Goal: Information Seeking & Learning: Learn about a topic

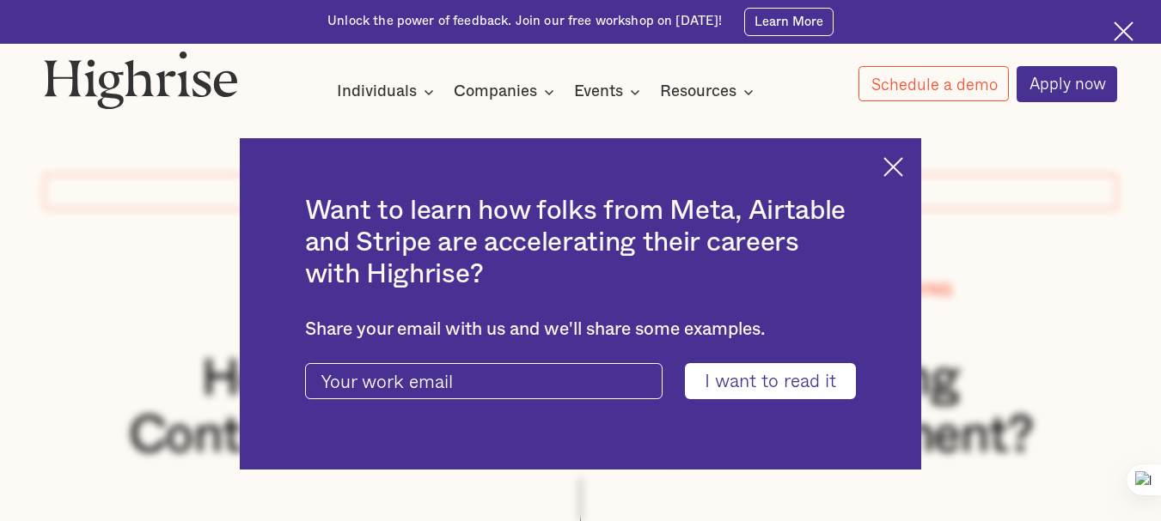
click at [1128, 24] on img at bounding box center [1123, 31] width 20 height 20
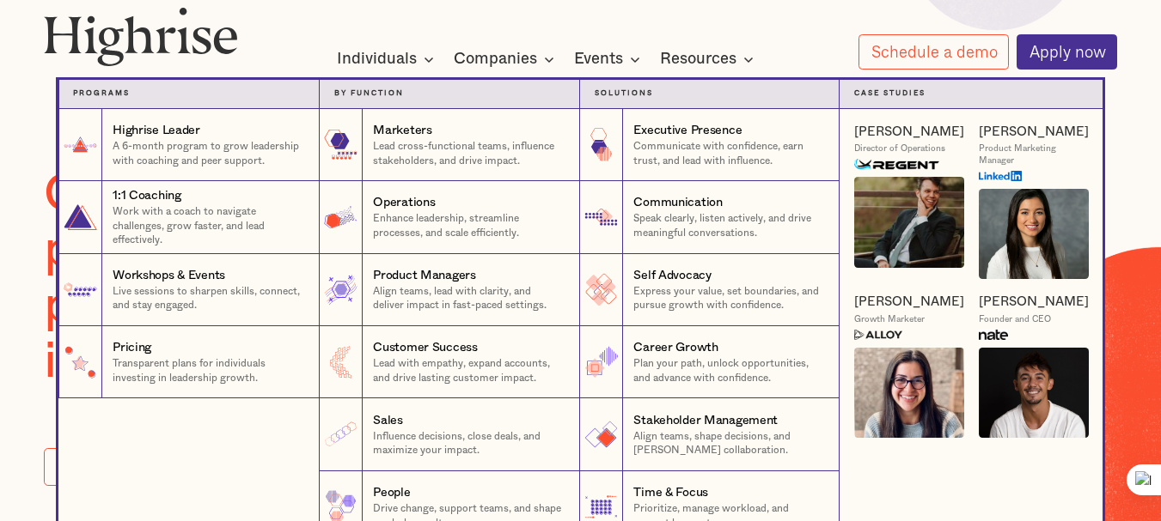
click at [755, 62] on nav "Programs 1 Highrise Leader A 6-month program to grow leadership with coaching a…" at bounding box center [580, 297] width 1031 height 493
click at [753, 58] on nav "Programs 1 Highrise Leader A 6-month program to grow leadership with coaching a…" at bounding box center [580, 297] width 1031 height 493
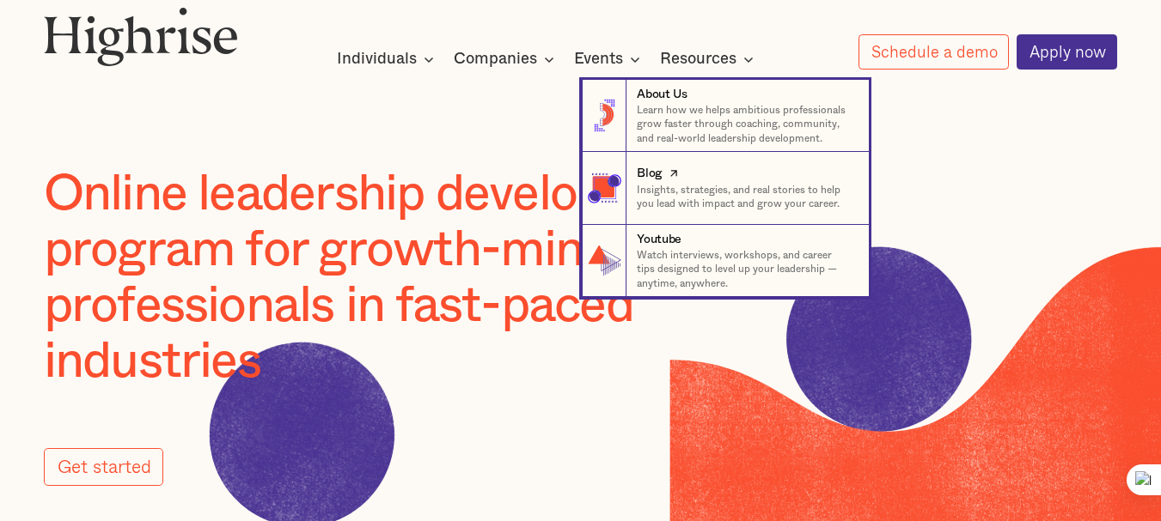
click at [647, 176] on div "Blog" at bounding box center [649, 173] width 25 height 17
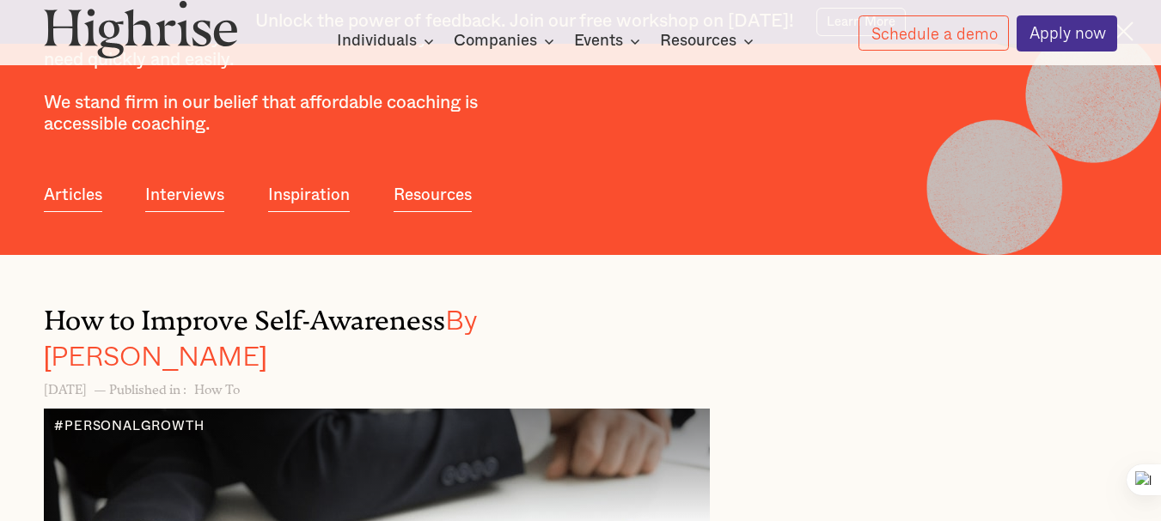
scroll to position [431, 0]
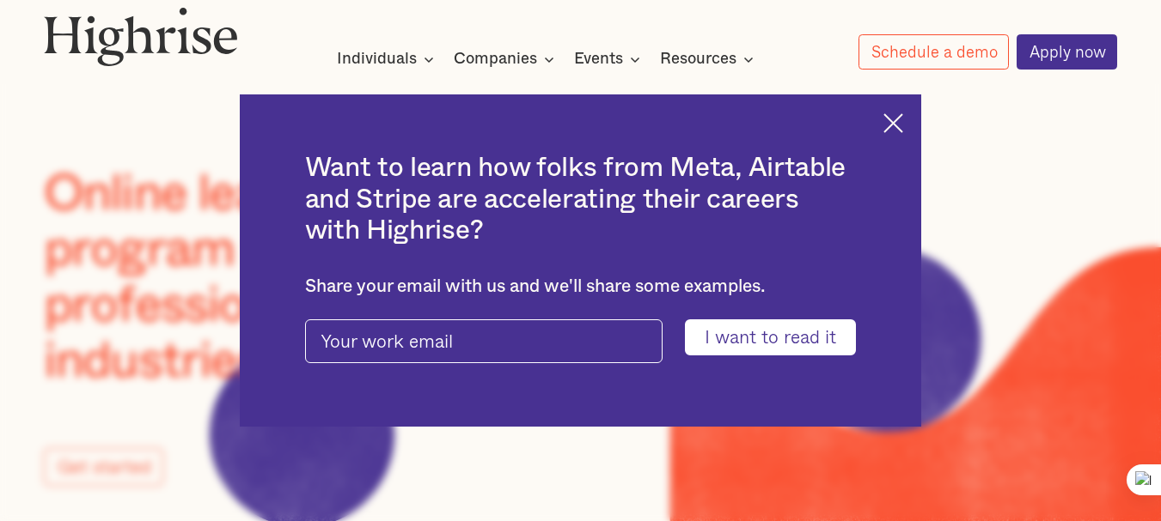
click at [903, 114] on img at bounding box center [893, 123] width 20 height 20
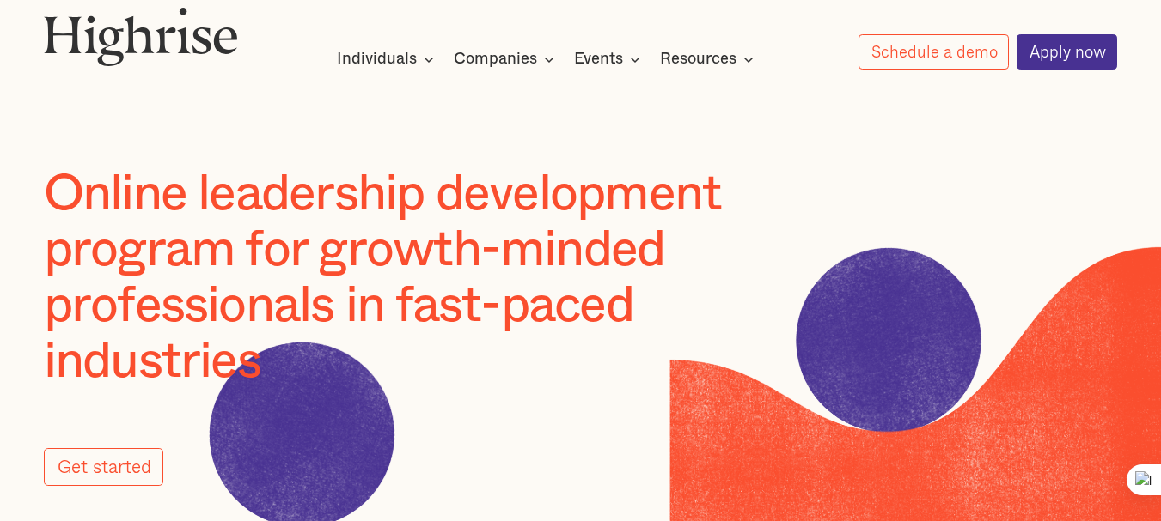
drag, startPoint x: 1078, startPoint y: 192, endPoint x: 1166, endPoint y: 157, distance: 94.4
click at [1078, 192] on div "Online leadership development program for growth-minded professionals in fast-p…" at bounding box center [580, 327] width 1161 height 320
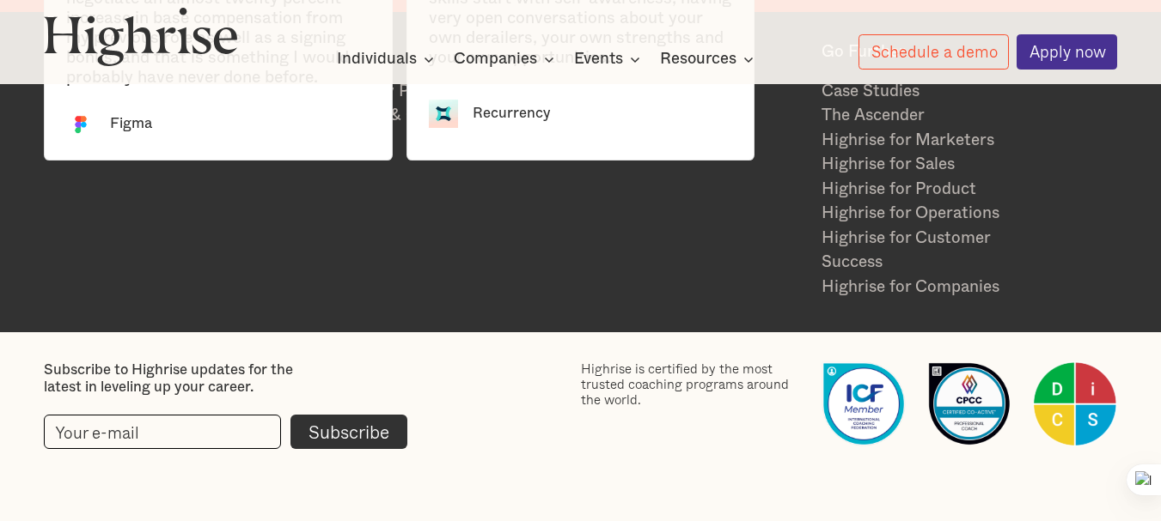
scroll to position [3201, 0]
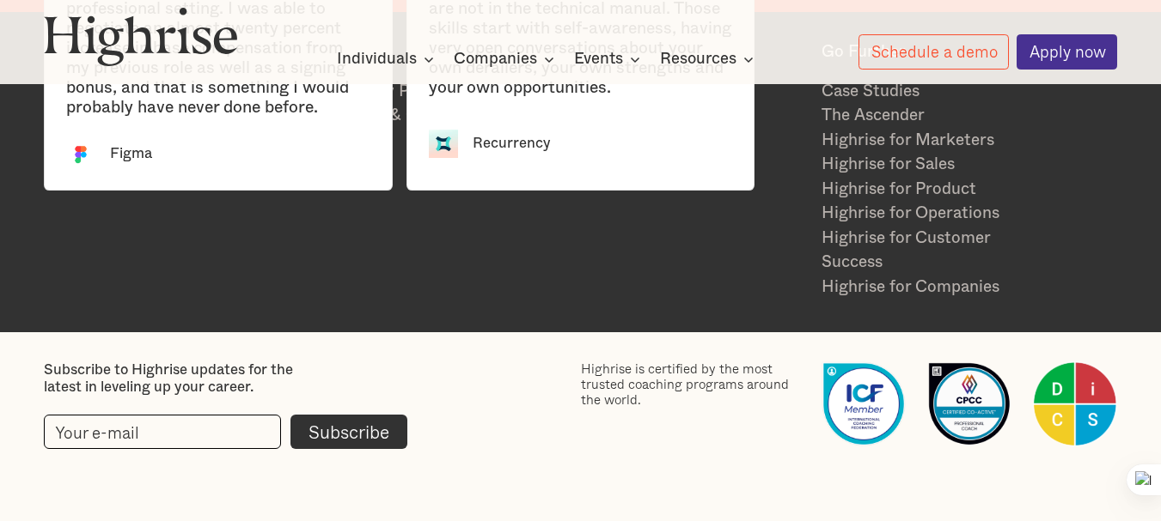
click at [748, 259] on div "Highrise is a community of growth-minded leaders. Legal Privacy Policy Terms & …" at bounding box center [581, 172] width 1074 height 258
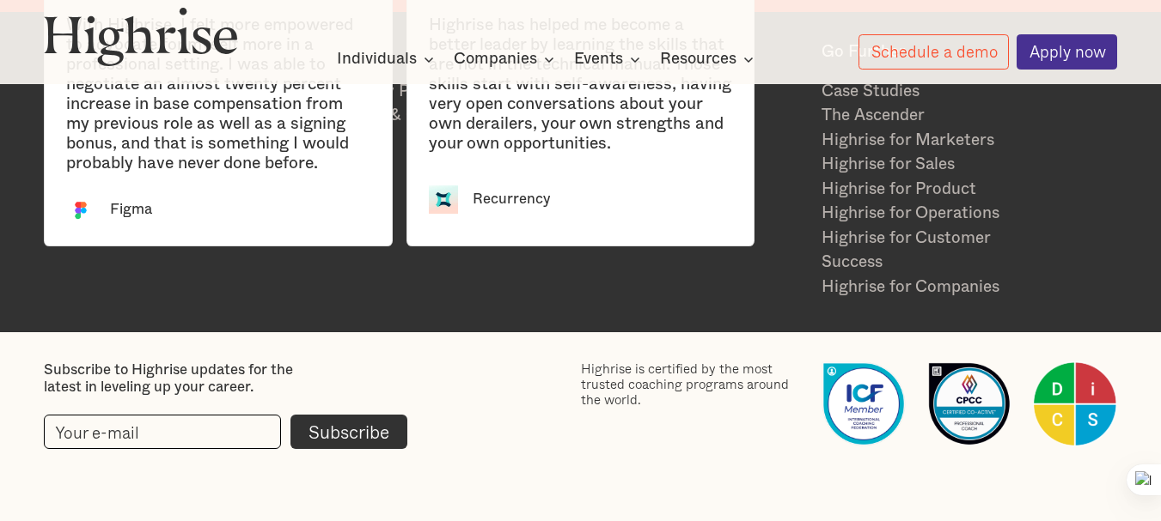
scroll to position [3474, 0]
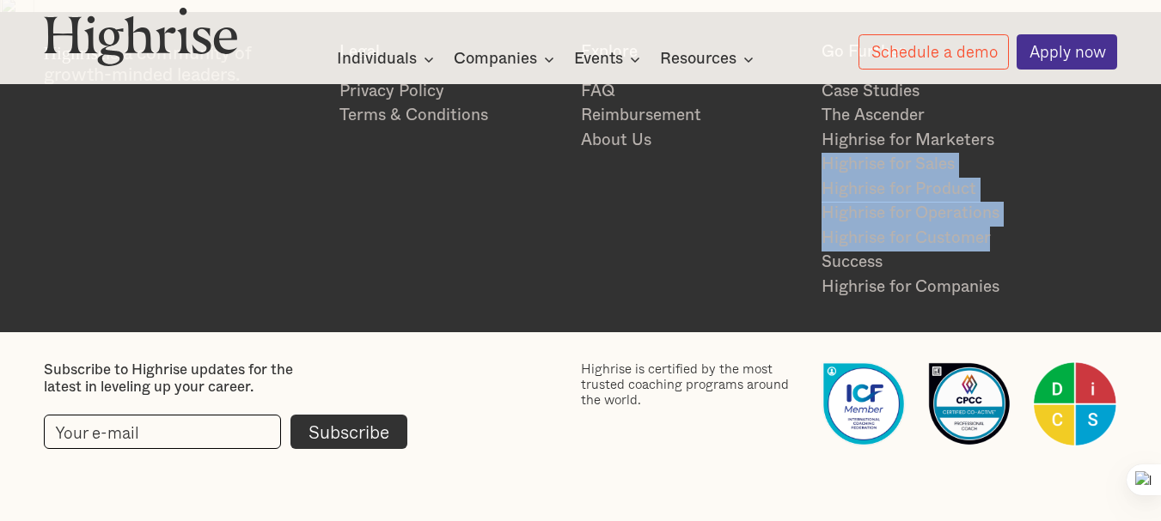
drag, startPoint x: 1130, startPoint y: 149, endPoint x: 1133, endPoint y: 229, distance: 80.8
click at [1133, 229] on div "Highrise is a community of growth-minded leaders. Legal Privacy Policy Terms & …" at bounding box center [580, 172] width 1161 height 258
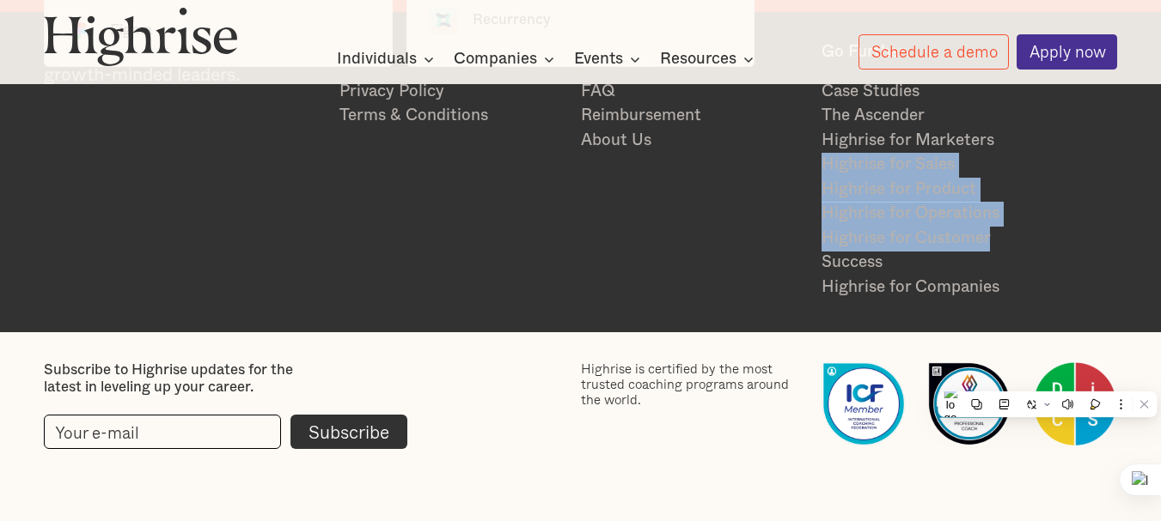
scroll to position [3302, 0]
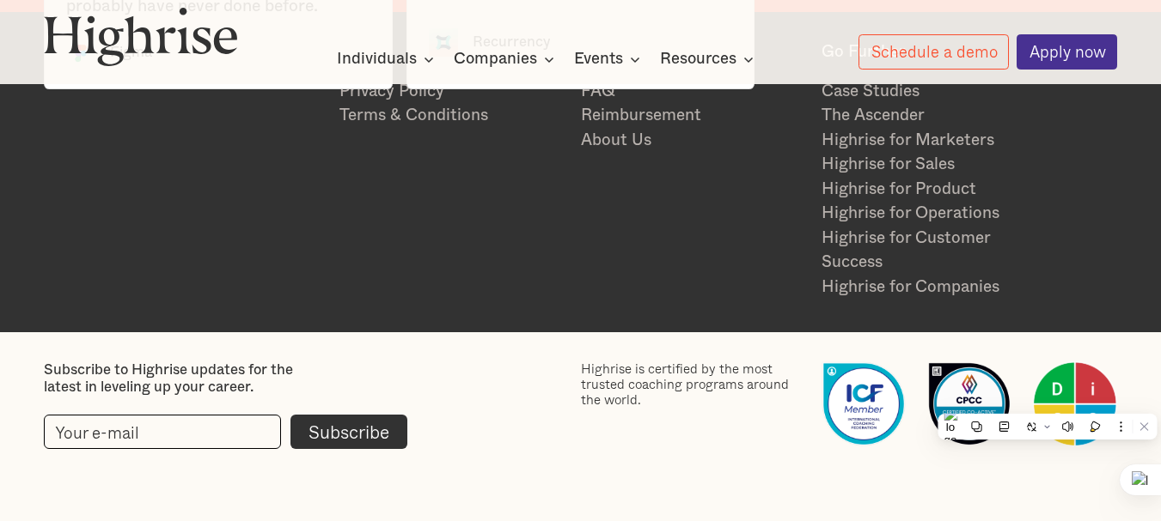
click at [681, 239] on div "Highrise is a community of growth-minded leaders. Legal Privacy Policy Terms & …" at bounding box center [581, 172] width 1074 height 258
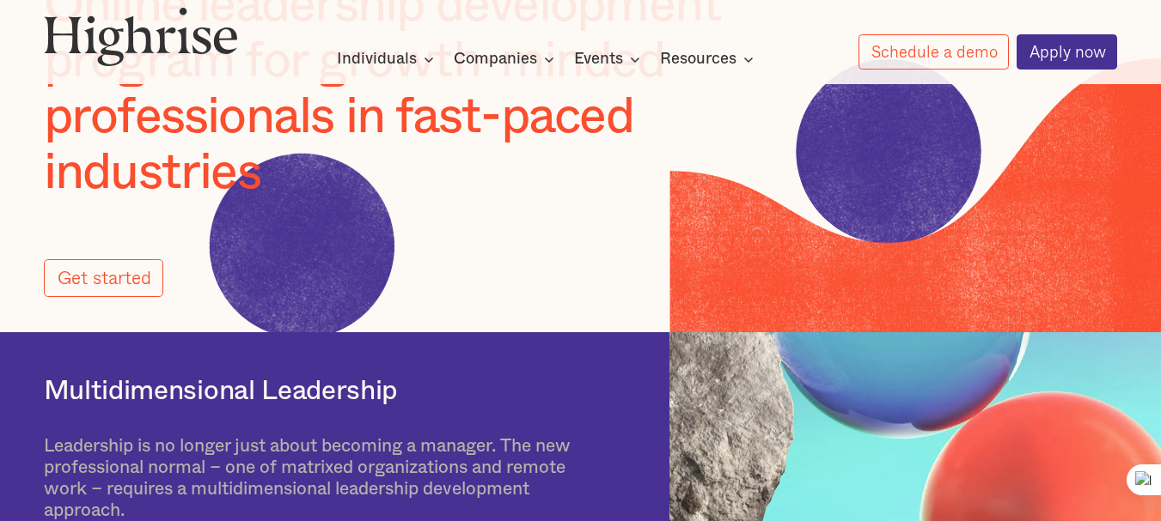
scroll to position [0, 0]
